Goal: Task Accomplishment & Management: Manage account settings

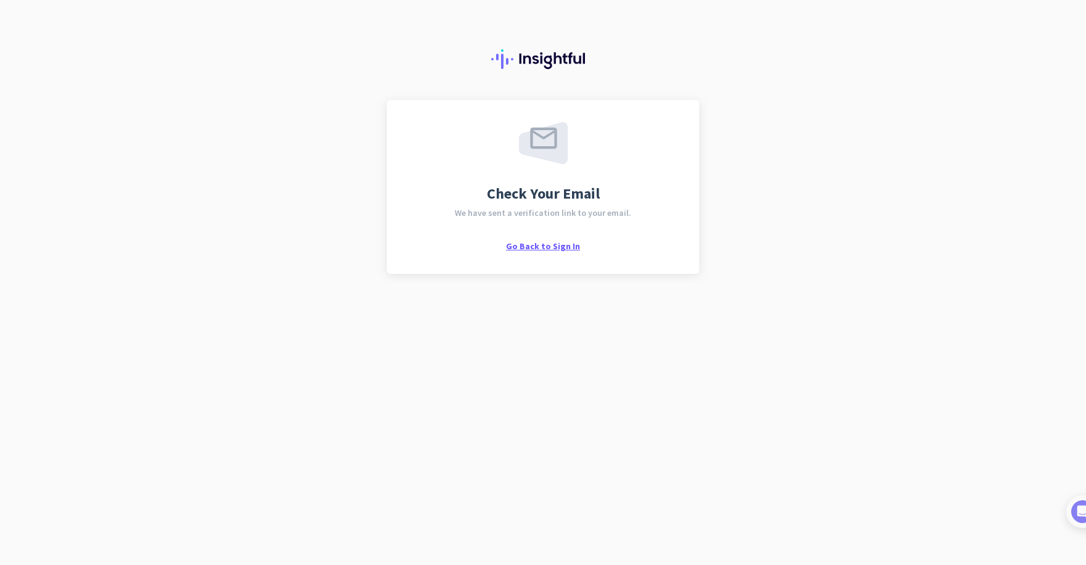
click at [551, 246] on span "Go Back to Sign In" at bounding box center [543, 246] width 74 height 11
click at [545, 248] on span "Go Back to Sign In" at bounding box center [543, 246] width 74 height 11
click at [553, 244] on span "Go Back to Sign In" at bounding box center [543, 246] width 74 height 11
